Goal: Task Accomplishment & Management: Complete application form

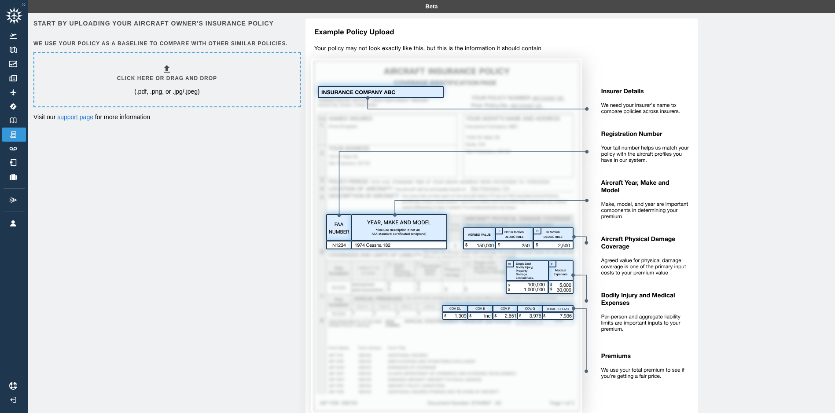
click at [168, 78] on h6 "Click here or drag and drop" at bounding box center [167, 78] width 100 height 8
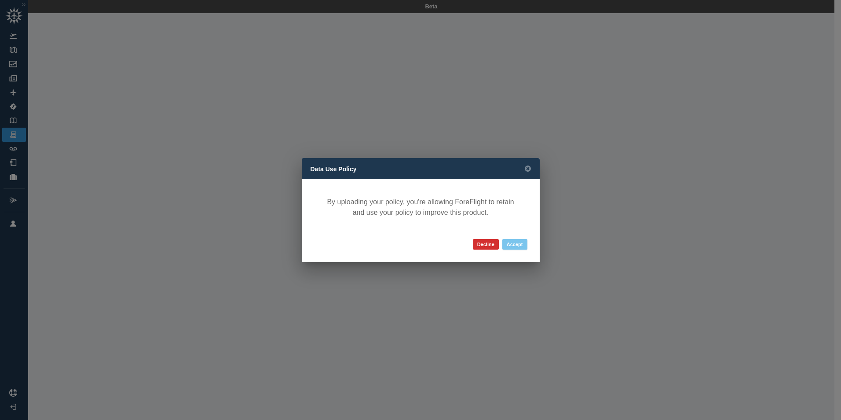
click at [507, 242] on button "Accept" at bounding box center [514, 244] width 25 height 11
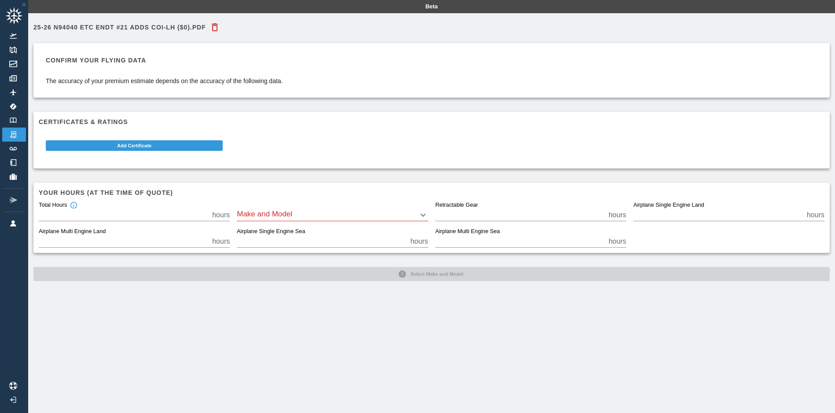
click at [278, 216] on body "Beta 25-26 N94040 ETC Endt #21 adds COI-LH ($0).pdf Confirm your flying data Th…" at bounding box center [417, 206] width 835 height 413
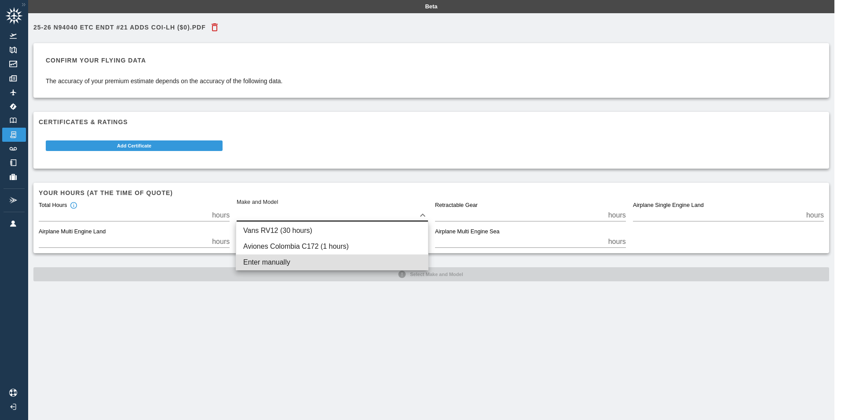
click at [265, 208] on div at bounding box center [420, 210] width 841 height 420
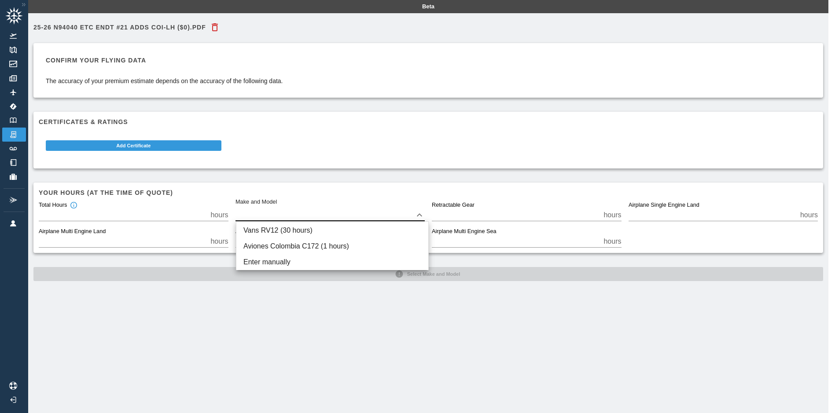
click at [262, 214] on body "Beta 25-26 N94040 ETC Endt #21 adds COI-LH ($0).pdf Confirm your flying data Th…" at bounding box center [417, 206] width 835 height 413
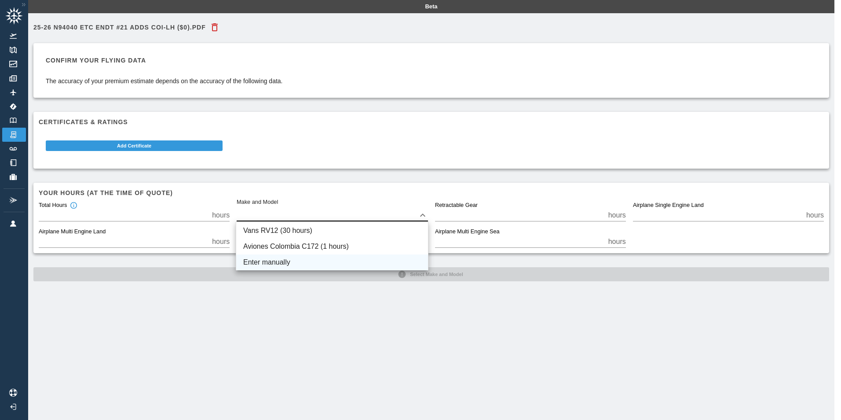
click at [276, 264] on li "Enter manually" at bounding box center [332, 262] width 192 height 16
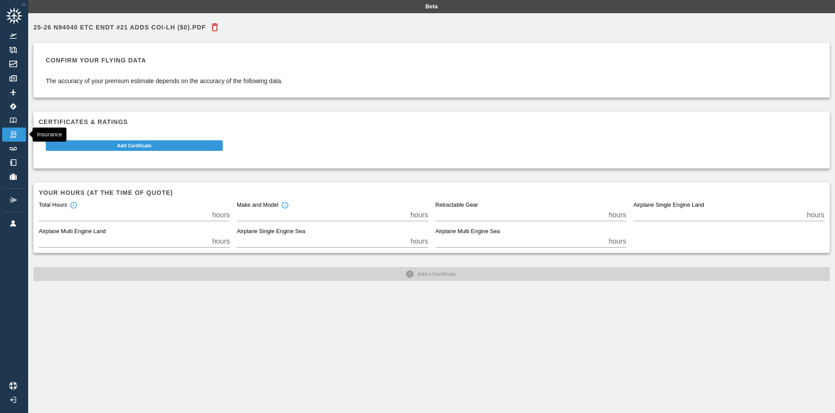
click at [7, 134] on link "Insurance" at bounding box center [14, 135] width 24 height 14
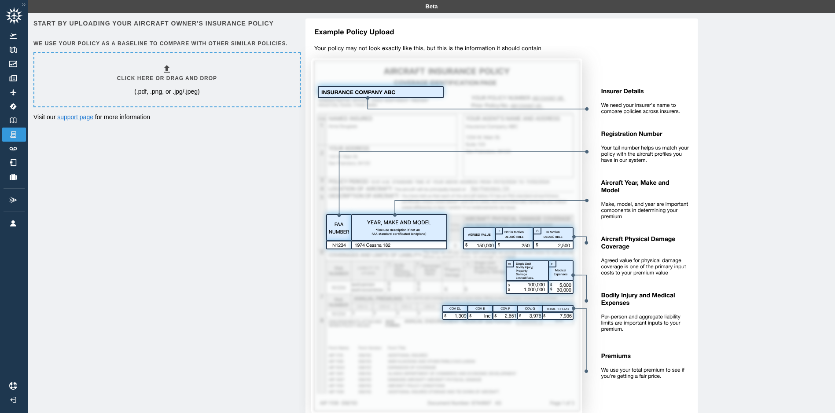
click at [215, 166] on div "Start by uploading your aircraft owner's insurance policy We use your policy as…" at bounding box center [431, 224] width 796 height 413
click at [13, 153] on link "Track Logs" at bounding box center [14, 149] width 24 height 14
click at [12, 116] on link "Logbook" at bounding box center [14, 121] width 24 height 14
click at [288, 170] on div "Start by uploading your aircraft owner's insurance policy We use your policy as…" at bounding box center [431, 224] width 796 height 413
click at [117, 86] on div "Click here or drag and drop (.pdf, .png, or .jpg/.jpeg)" at bounding box center [166, 79] width 265 height 53
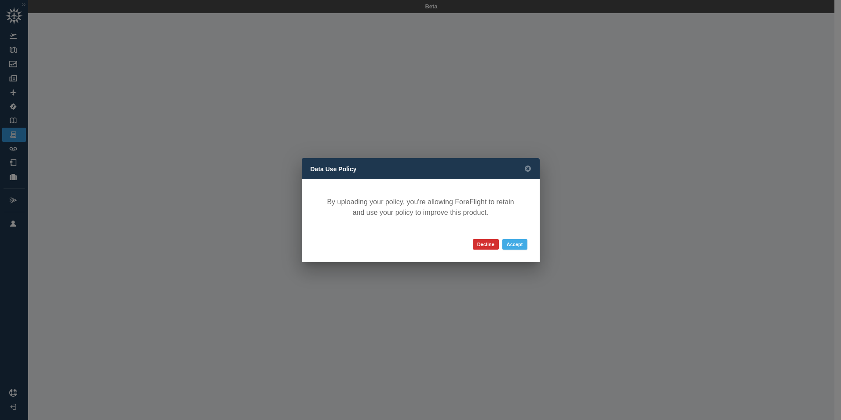
click at [511, 244] on button "Accept" at bounding box center [514, 244] width 25 height 11
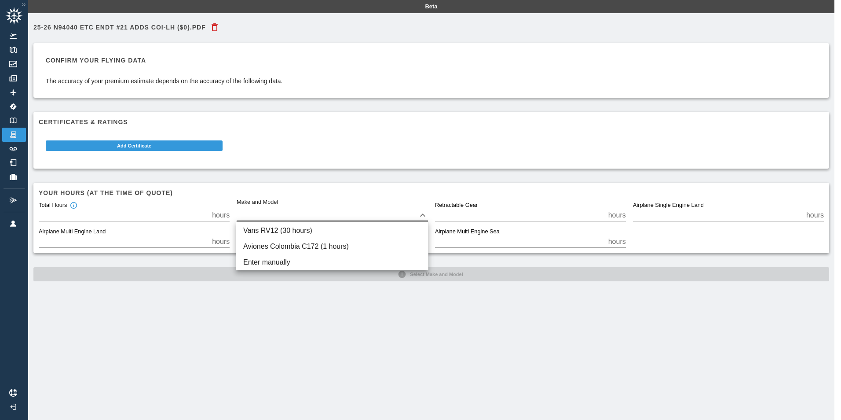
click at [300, 216] on body "Beta 25-26 N94040 ETC Endt #21 adds COI-LH ($0).pdf Confirm your flying data Th…" at bounding box center [420, 210] width 841 height 420
click at [266, 230] on li "Vans RV12 (30 hours)" at bounding box center [332, 231] width 192 height 16
type input "****"
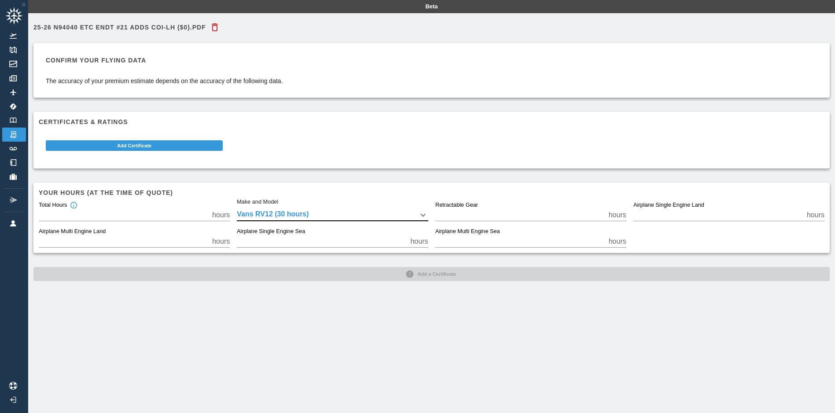
click at [194, 377] on div "25-26 N94040 ETC Endt #21 adds COI-LH ($0).pdf Confirm your flying data The acc…" at bounding box center [431, 219] width 806 height 413
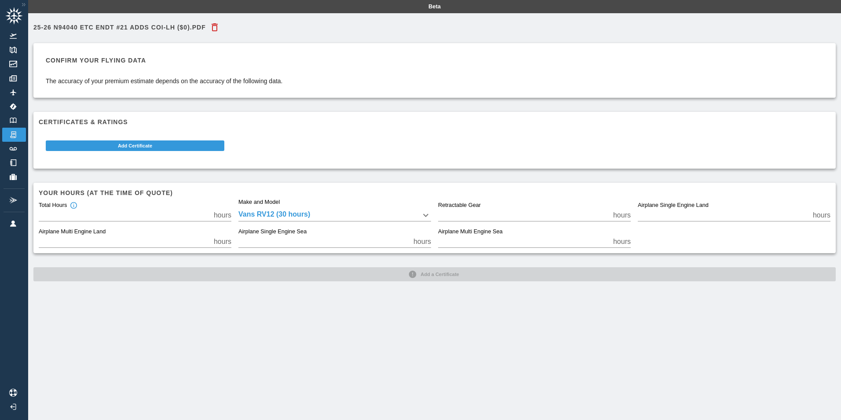
click at [293, 217] on body "Beta 25-26 N94040 ETC Endt #21 adds COI-LH ($0).pdf Confirm your flying data Th…" at bounding box center [420, 210] width 841 height 420
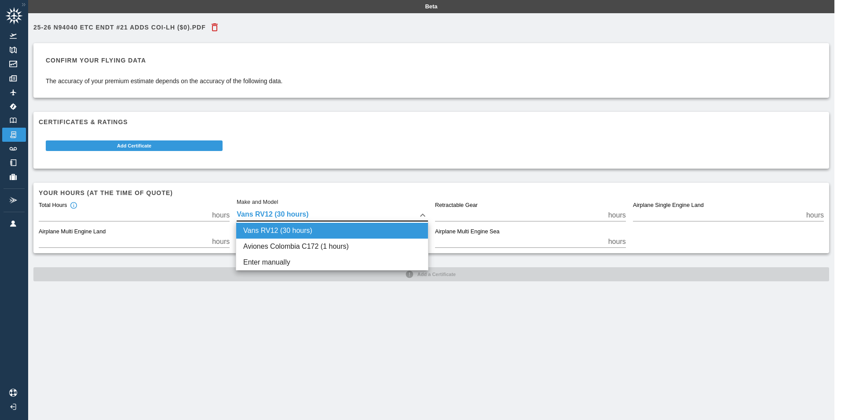
click at [295, 212] on div at bounding box center [420, 210] width 841 height 420
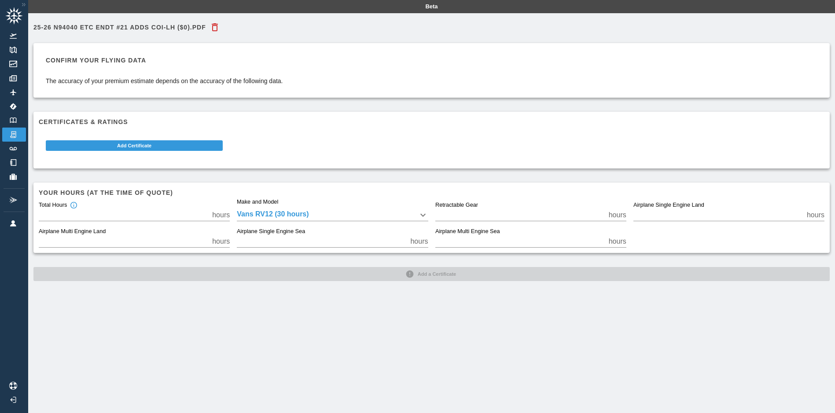
click at [271, 324] on div "25-26 N94040 ETC Endt #21 adds COI-LH ($0).pdf Confirm your flying data The acc…" at bounding box center [431, 219] width 806 height 413
click at [162, 74] on div "Confirm your flying data The accuracy of your premium estimate depends on the a…" at bounding box center [164, 70] width 237 height 30
click at [129, 58] on h6 "Confirm your flying data" at bounding box center [164, 60] width 237 height 10
click at [187, 79] on p "The accuracy of your premium estimate depends on the accuracy of the following …" at bounding box center [164, 81] width 237 height 9
click at [314, 76] on div "Confirm your flying data The accuracy of your premium estimate depends on the a…" at bounding box center [431, 70] width 785 height 44
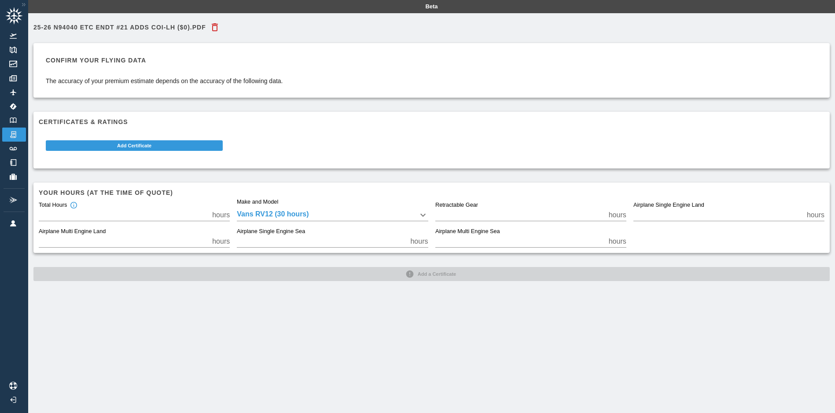
drag, startPoint x: 618, startPoint y: 54, endPoint x: 692, endPoint y: 38, distance: 75.1
click at [619, 53] on div "Confirm your flying data The accuracy of your premium estimate depends on the a…" at bounding box center [431, 70] width 785 height 44
click at [313, 215] on body "Beta 25-26 N94040 ETC Endt #21 adds COI-LH ($0).pdf Confirm your flying data Th…" at bounding box center [417, 206] width 835 height 413
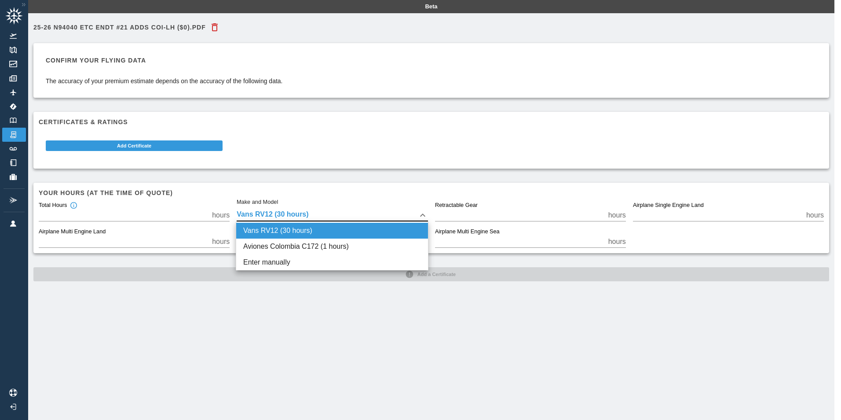
click at [314, 215] on div at bounding box center [420, 210] width 841 height 420
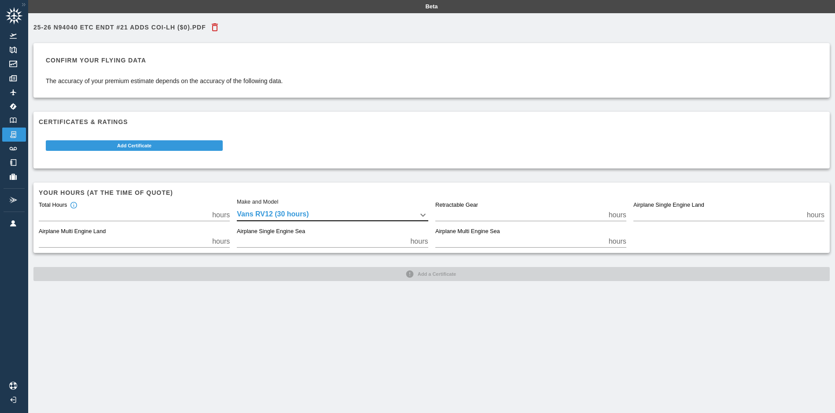
click at [307, 280] on div "25-26 N94040 ETC Endt #21 adds COI-LH ($0).pdf Confirm your flying data The acc…" at bounding box center [431, 149] width 796 height 263
click at [669, 211] on input "**" at bounding box center [718, 215] width 170 height 12
click at [666, 216] on input "**" at bounding box center [718, 215] width 170 height 12
drag, startPoint x: 365, startPoint y: 301, endPoint x: 367, endPoint y: 294, distance: 7.8
click at [366, 299] on div "25-26 N94040 ETC Endt #21 adds COI-LH ($0).pdf Confirm your flying data The acc…" at bounding box center [431, 219] width 806 height 413
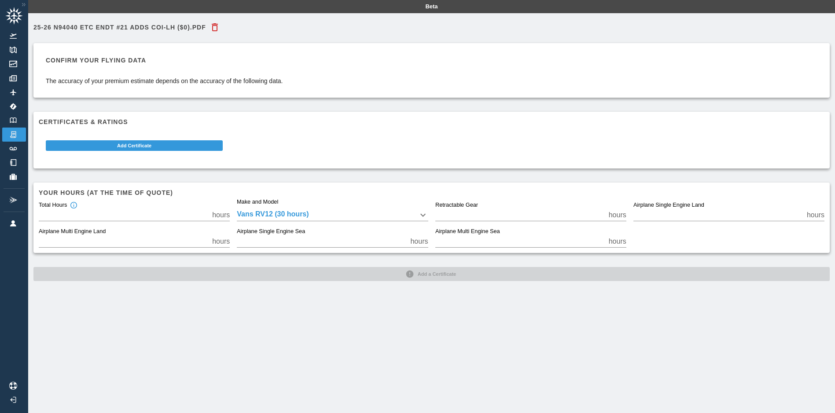
click at [435, 280] on div "25-26 N94040 ETC Endt #21 adds COI-LH ($0).pdf Confirm your flying data The acc…" at bounding box center [431, 149] width 796 height 263
click at [122, 147] on button "Add Certificate" at bounding box center [134, 145] width 177 height 11
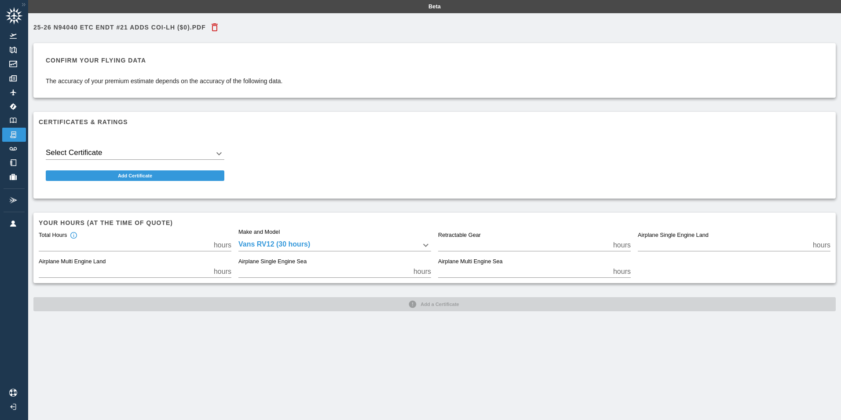
click at [132, 154] on body "Beta 25-26 N94040 ETC Endt #21 adds COI-LH ($0).pdf Confirm your flying data Th…" at bounding box center [420, 210] width 841 height 420
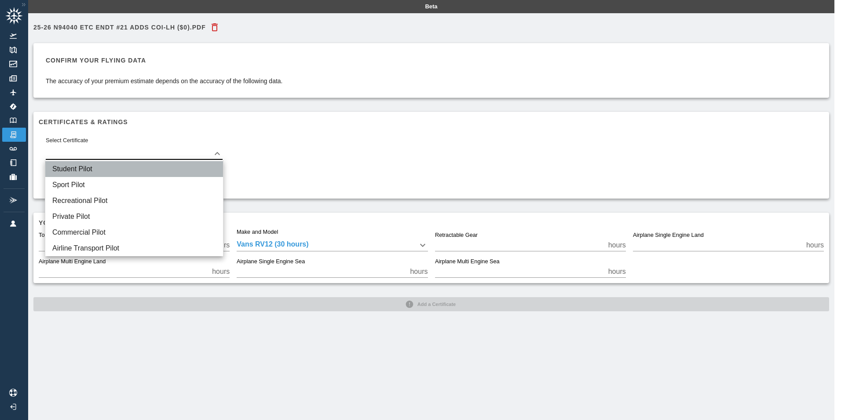
click at [79, 168] on li "Student Pilot" at bounding box center [134, 169] width 178 height 16
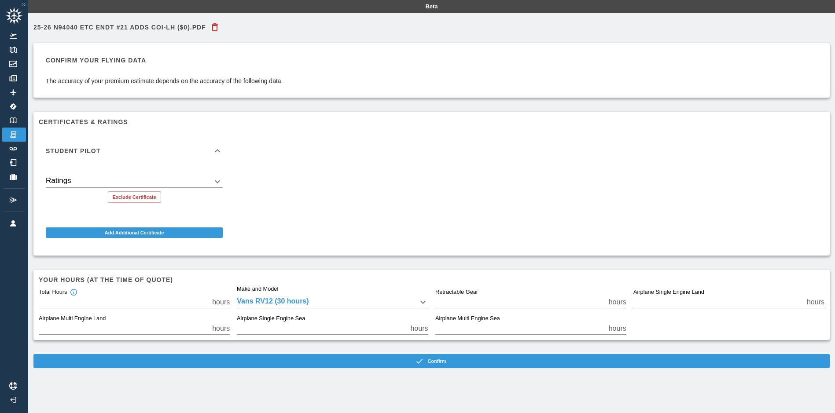
click at [87, 181] on body "Beta 25-26 N94040 ETC Endt #21 adds COI-LH ($0).pdf Confirm your flying data Th…" at bounding box center [417, 206] width 835 height 413
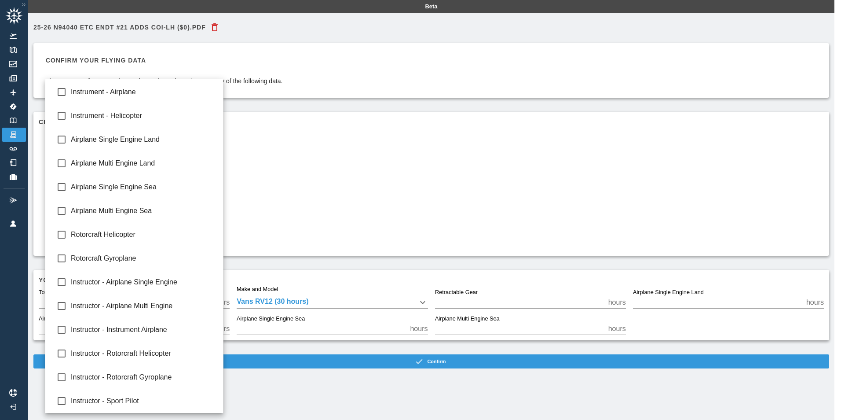
click at [341, 172] on div at bounding box center [420, 210] width 841 height 420
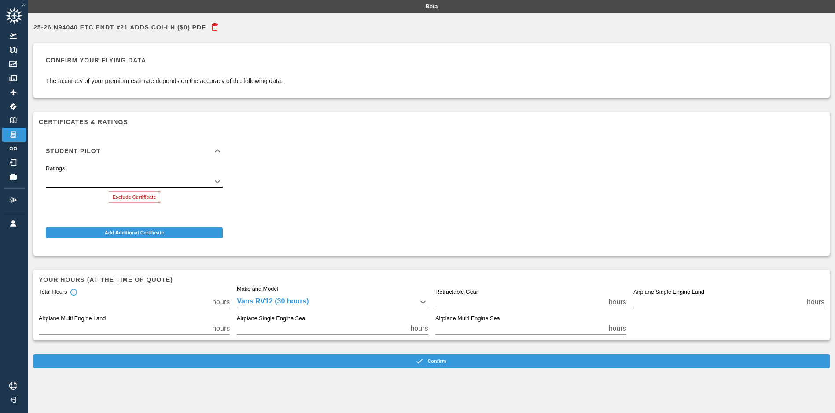
scroll to position [20, 0]
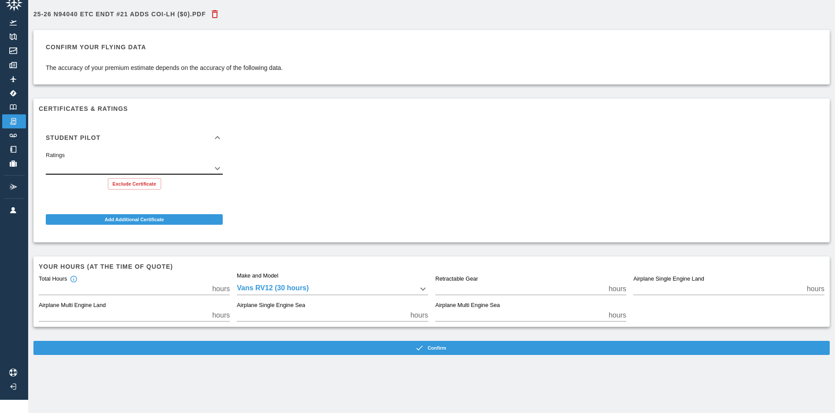
click at [318, 172] on div "Student Pilot Ratings ​ Exclude Certificate Add Additional Certificate" at bounding box center [428, 174] width 792 height 126
click at [213, 214] on button "Add Additional Certificate" at bounding box center [134, 219] width 177 height 11
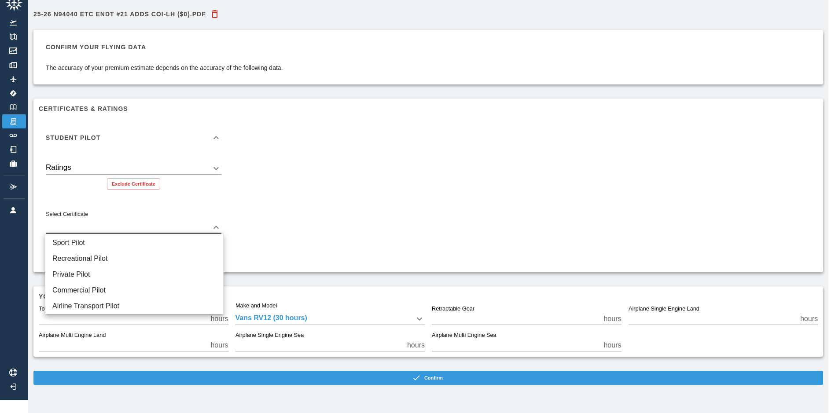
click at [184, 218] on body "Beta 25-26 N94040 ETC Endt #21 adds COI-LH ($0).pdf Confirm your flying data Th…" at bounding box center [417, 193] width 835 height 413
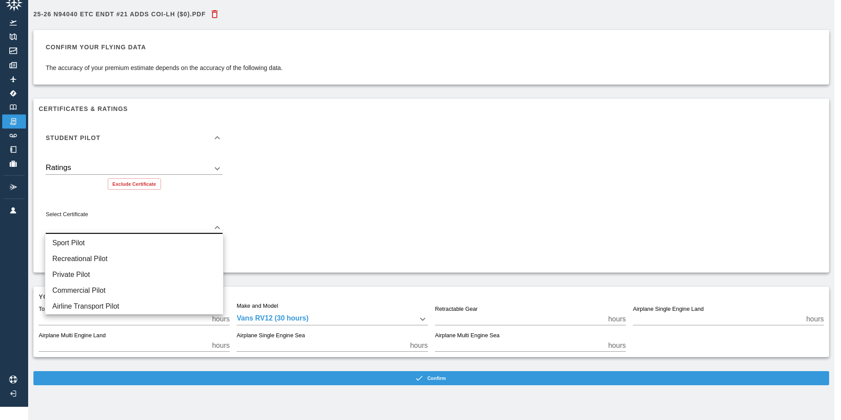
drag, startPoint x: 338, startPoint y: 176, endPoint x: 330, endPoint y: 183, distance: 10.6
click at [338, 176] on div at bounding box center [420, 210] width 841 height 420
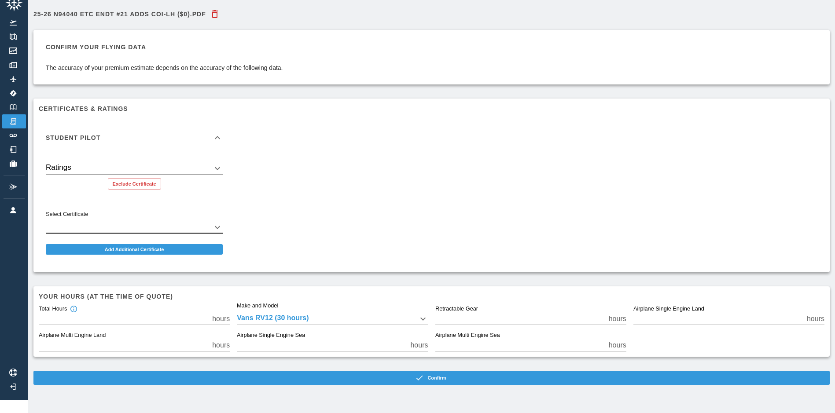
scroll to position [20, 0]
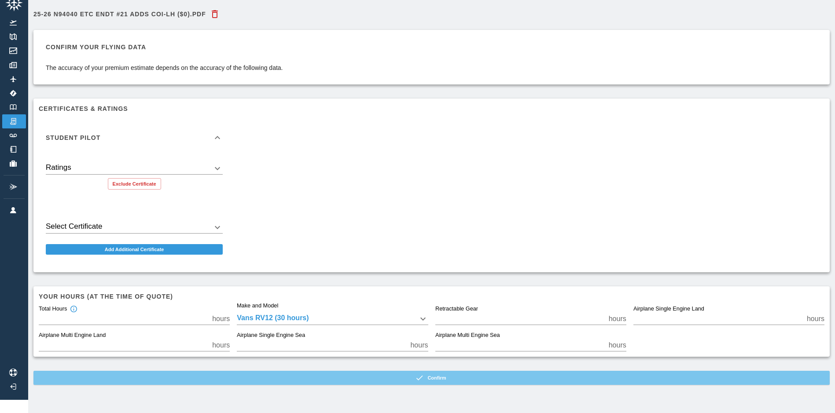
click at [440, 373] on button "Confirm" at bounding box center [431, 378] width 796 height 14
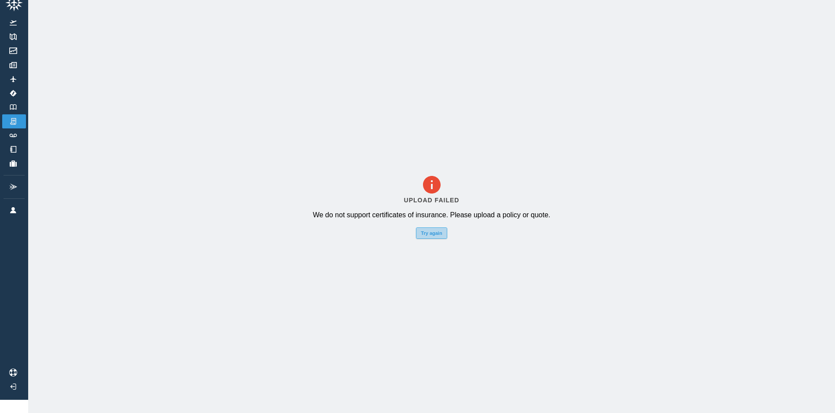
click at [442, 229] on button "Try again" at bounding box center [431, 232] width 31 height 11
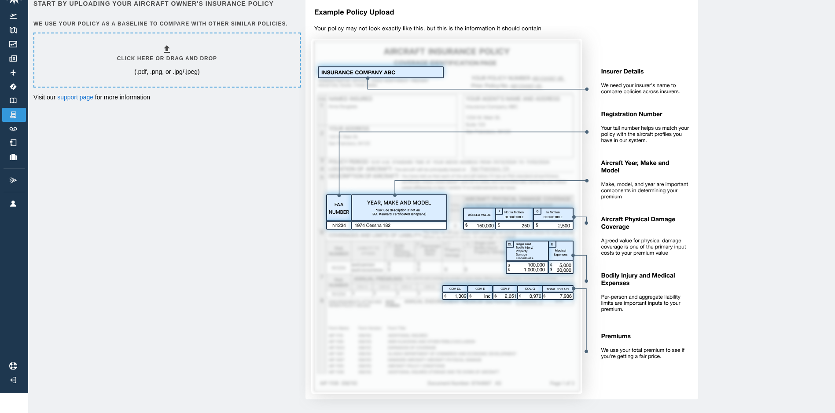
scroll to position [0, 0]
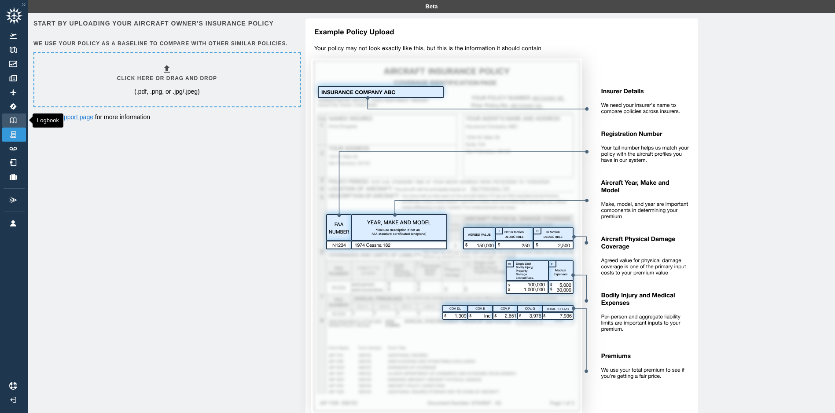
click at [13, 117] on link "Logbook" at bounding box center [14, 121] width 24 height 14
